Goal: Information Seeking & Learning: Learn about a topic

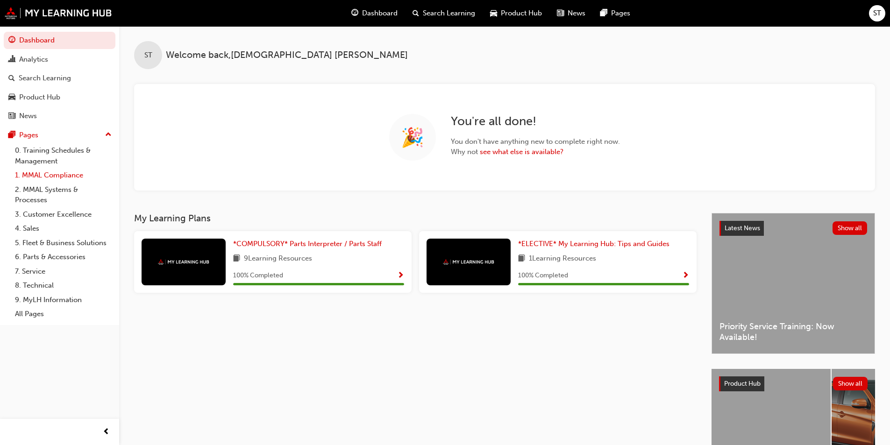
click at [64, 175] on link "1. MMAL Compliance" at bounding box center [63, 175] width 104 height 14
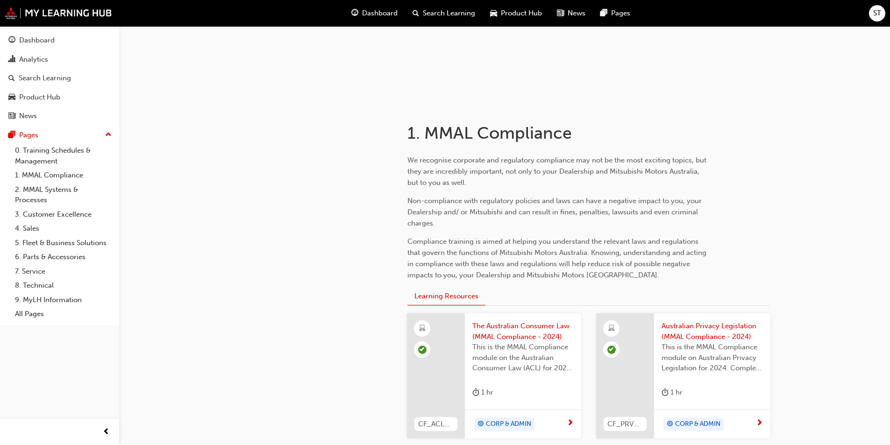
scroll to position [140, 0]
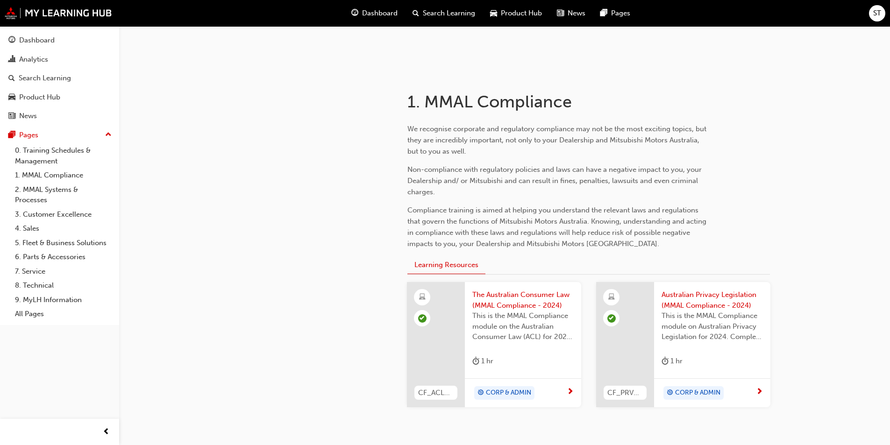
click at [518, 391] on span "CORP & ADMIN" at bounding box center [508, 393] width 45 height 11
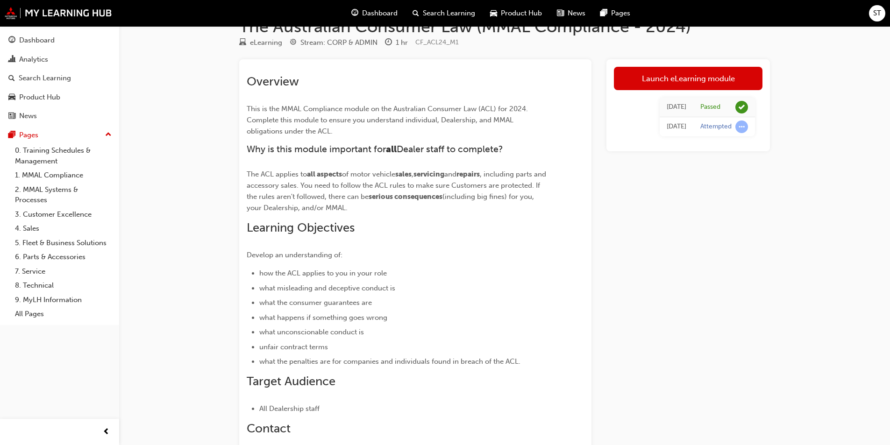
scroll to position [47, 0]
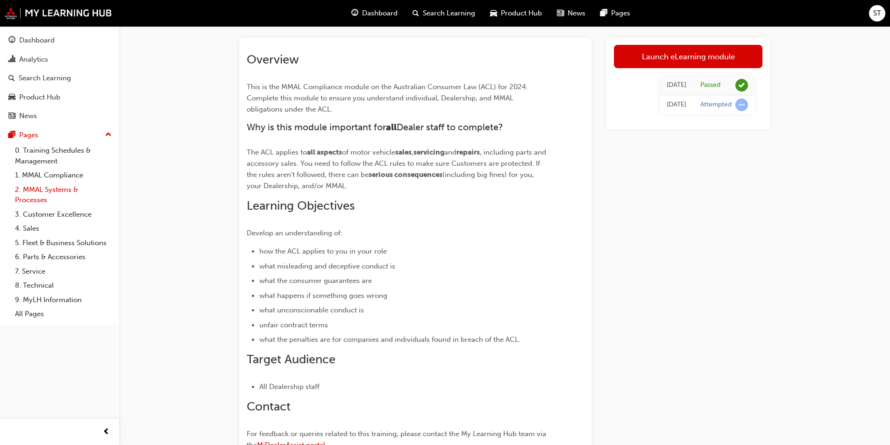
click at [46, 192] on link "2. MMAL Systems & Processes" at bounding box center [63, 195] width 104 height 25
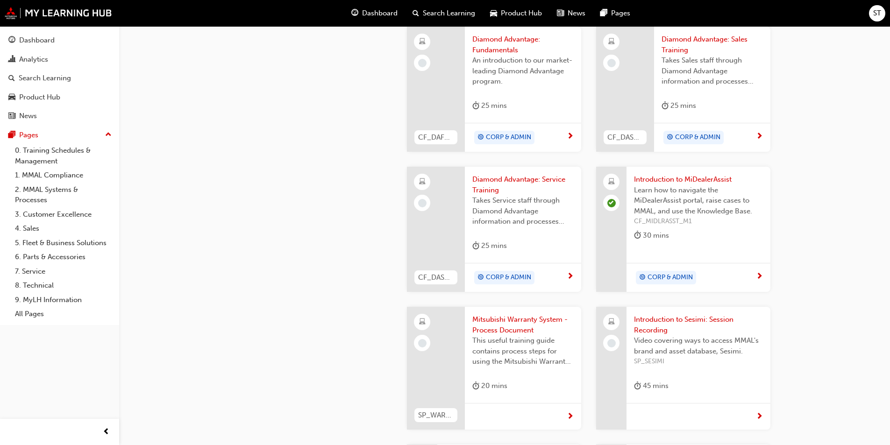
scroll to position [286, 0]
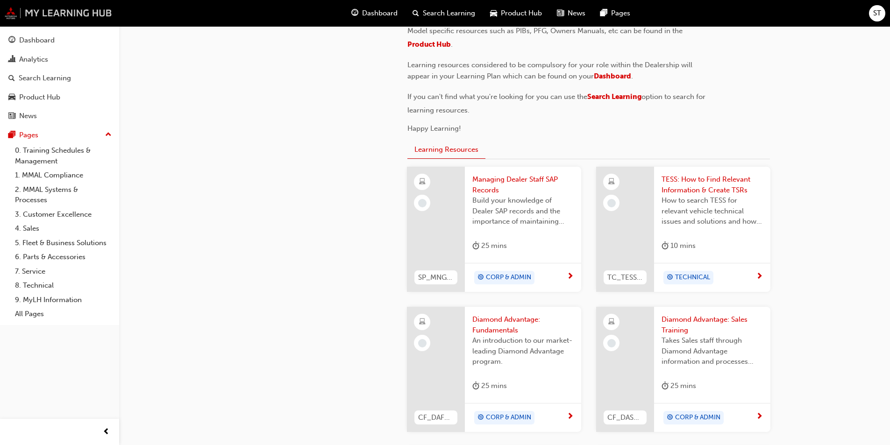
click at [13, 11] on img at bounding box center [58, 13] width 107 height 12
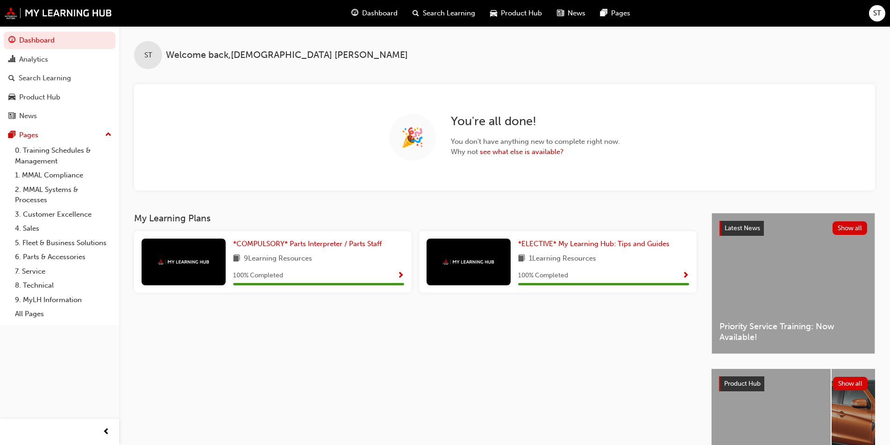
click at [371, 7] on div "Dashboard" at bounding box center [374, 13] width 61 height 19
click at [384, 15] on span "Dashboard" at bounding box center [379, 13] width 35 height 11
click at [513, 12] on span "Product Hub" at bounding box center [521, 13] width 41 height 11
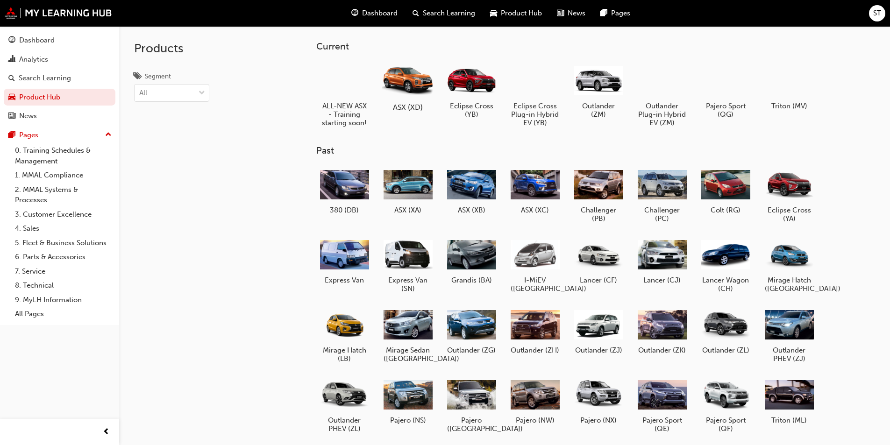
click at [431, 83] on div at bounding box center [408, 80] width 52 height 37
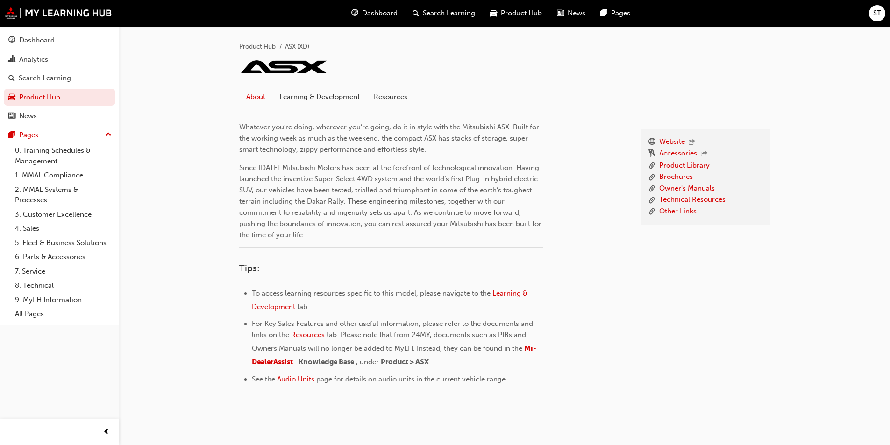
scroll to position [204, 0]
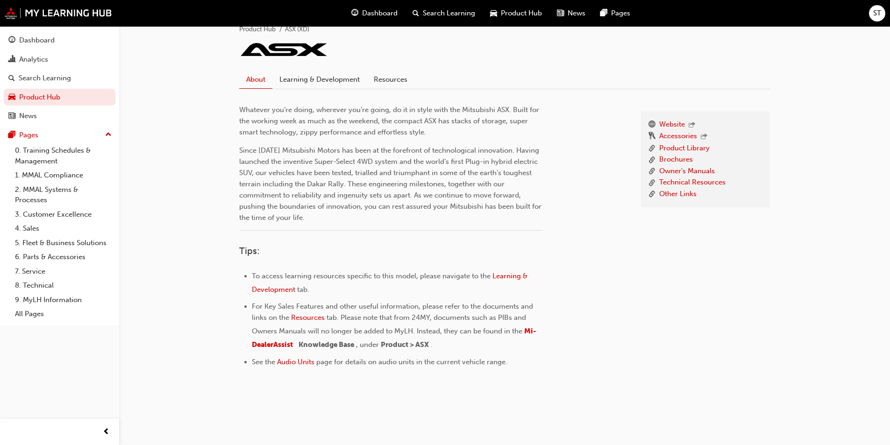
click at [502, 11] on span "Product Hub" at bounding box center [521, 13] width 41 height 11
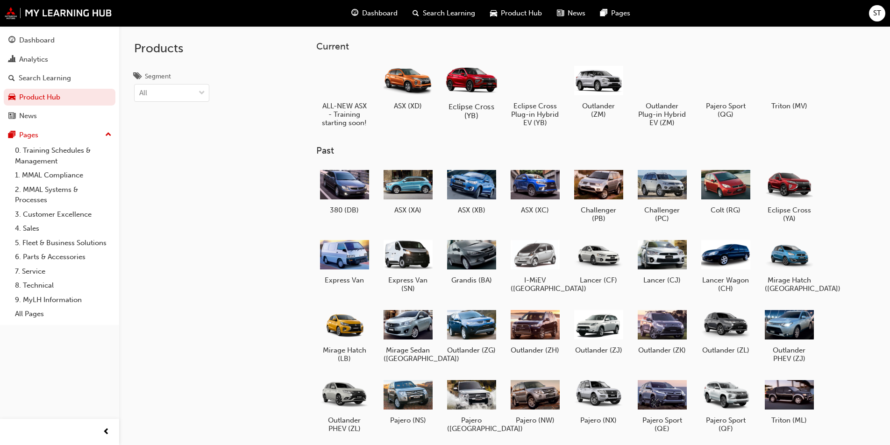
click at [468, 82] on div at bounding box center [471, 79] width 52 height 37
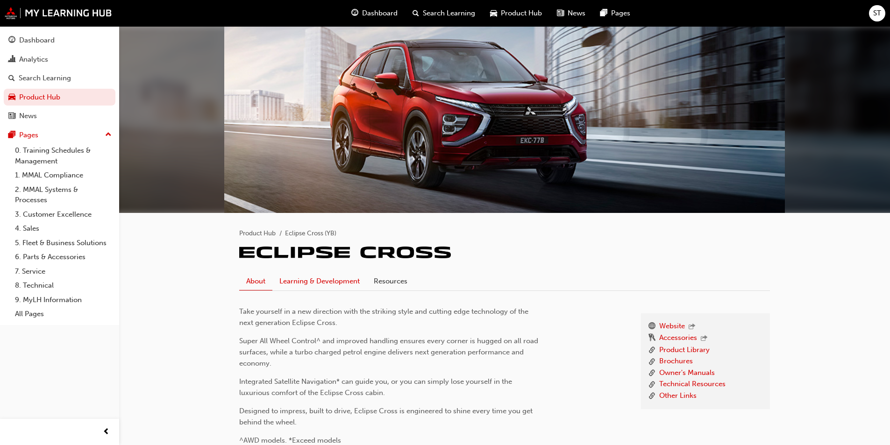
click at [330, 281] on link "Learning & Development" at bounding box center [319, 281] width 94 height 18
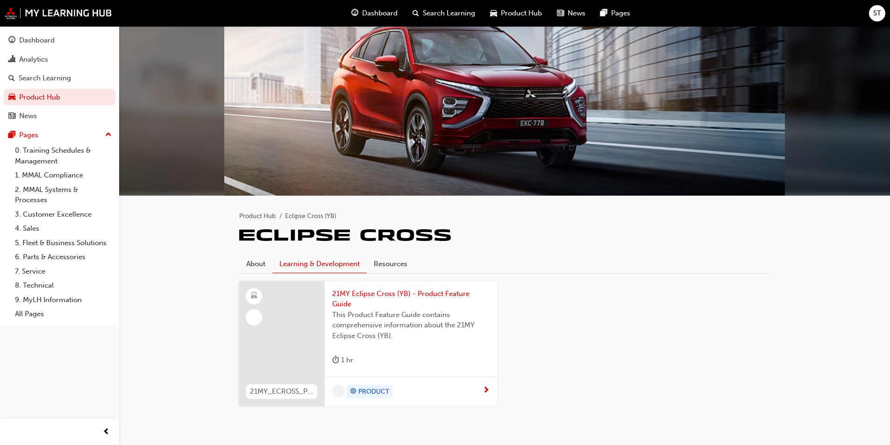
scroll to position [36, 0]
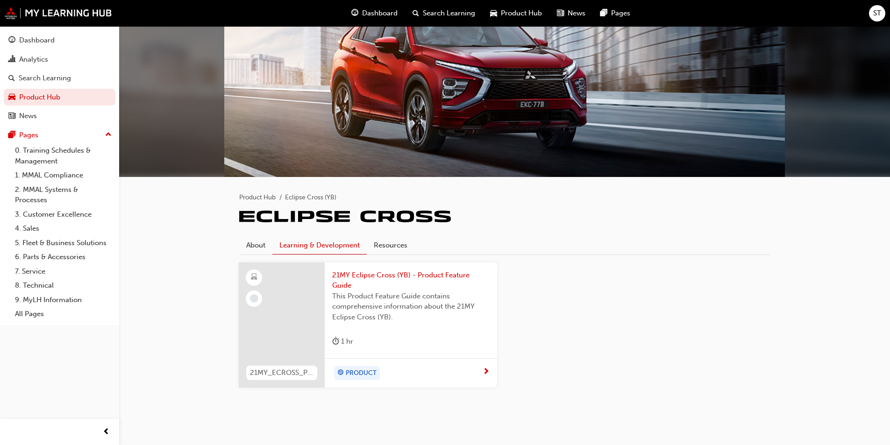
click at [369, 368] on span "PRODUCT" at bounding box center [361, 373] width 31 height 11
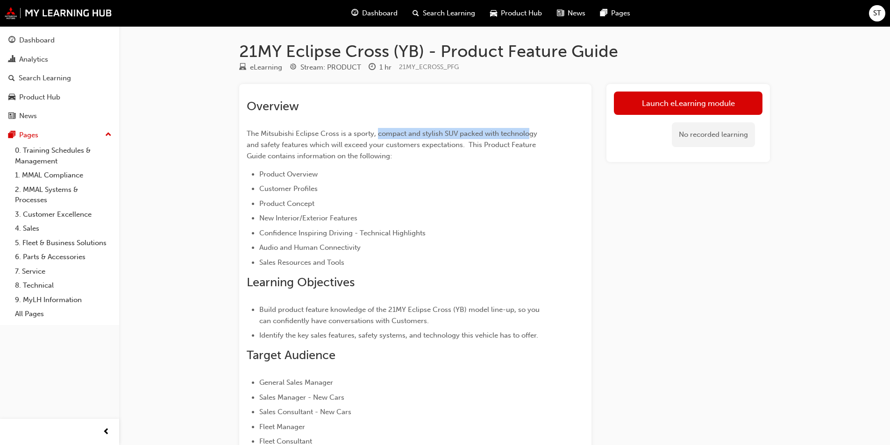
drag, startPoint x: 375, startPoint y: 131, endPoint x: 530, endPoint y: 135, distance: 155.1
click at [530, 135] on span "The Mitsubishi Eclipse Cross is a sporty, compact and stylish SUV packed with t…" at bounding box center [393, 144] width 292 height 31
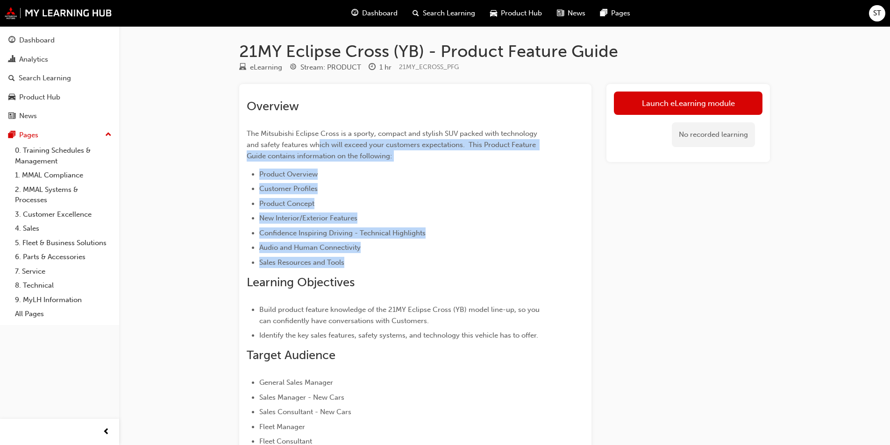
drag, startPoint x: 305, startPoint y: 146, endPoint x: 468, endPoint y: 255, distance: 195.9
click at [468, 255] on div "Overview The Mitsubishi Eclipse Cross is a sporty, compact and stylish SUV pack…" at bounding box center [399, 303] width 304 height 409
click at [431, 163] on div "Overview The Mitsubishi Eclipse Cross is a sporty, compact and stylish SUV pack…" at bounding box center [399, 303] width 304 height 409
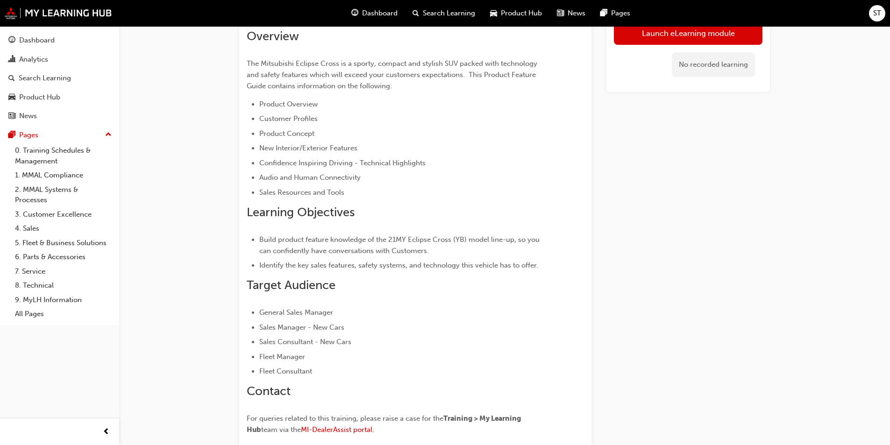
scroll to position [153, 0]
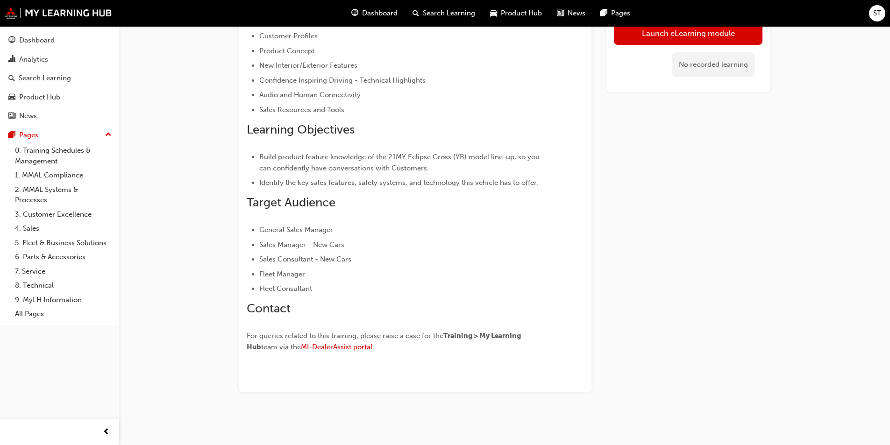
click at [280, 274] on span "Fleet Manager" at bounding box center [282, 274] width 46 height 8
click at [306, 290] on span "Fleet Consultant" at bounding box center [285, 288] width 53 height 8
click at [358, 290] on li "Fleet Consultant" at bounding box center [404, 288] width 291 height 11
